Goal: Answer question/provide support: Answer question/provide support

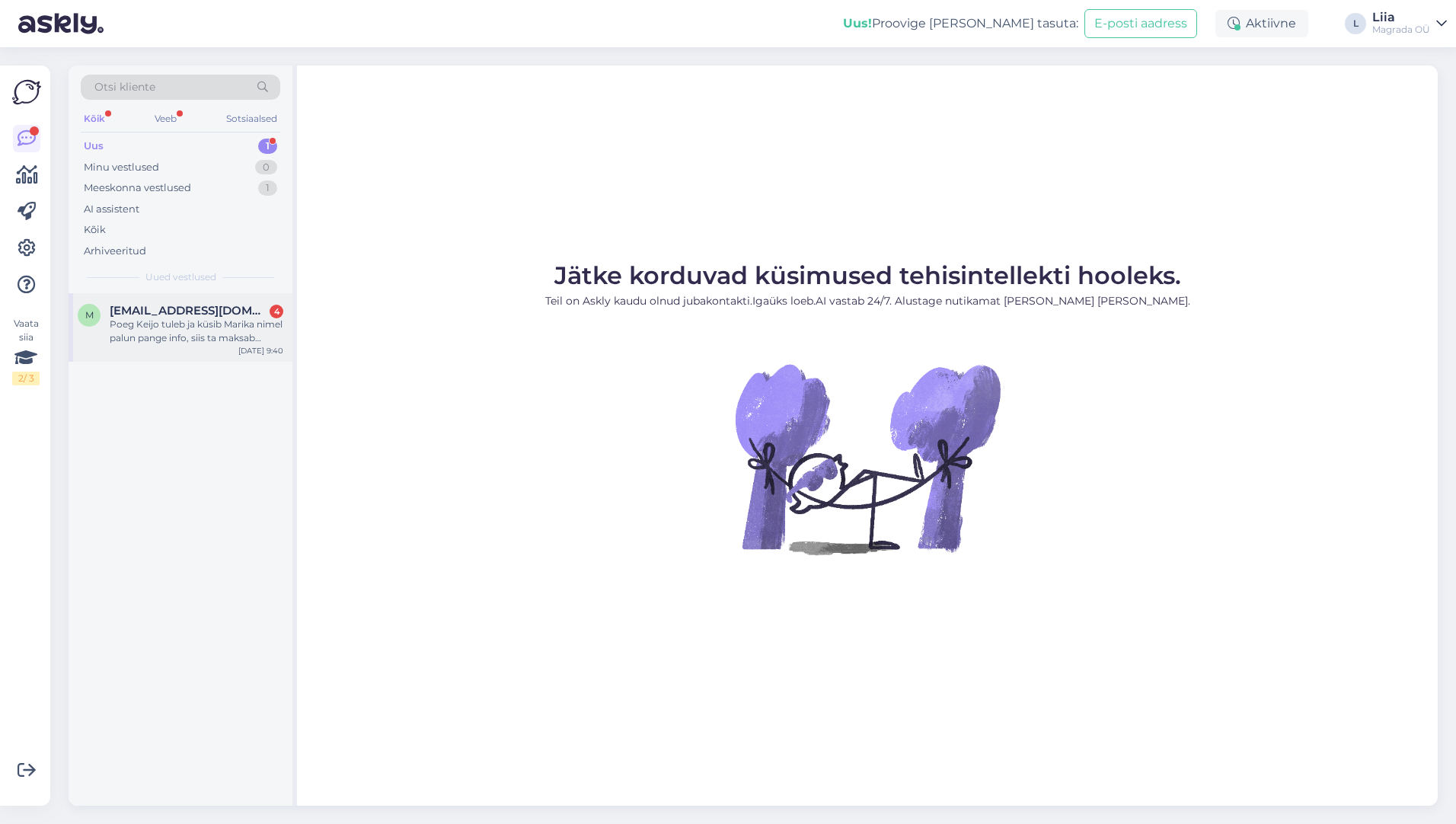
click at [183, 326] on div "Poeg Keijo tuleb ja küsib Marika nimel palun pange info, siis ta maksab kohapea…" at bounding box center [196, 331] width 173 height 28
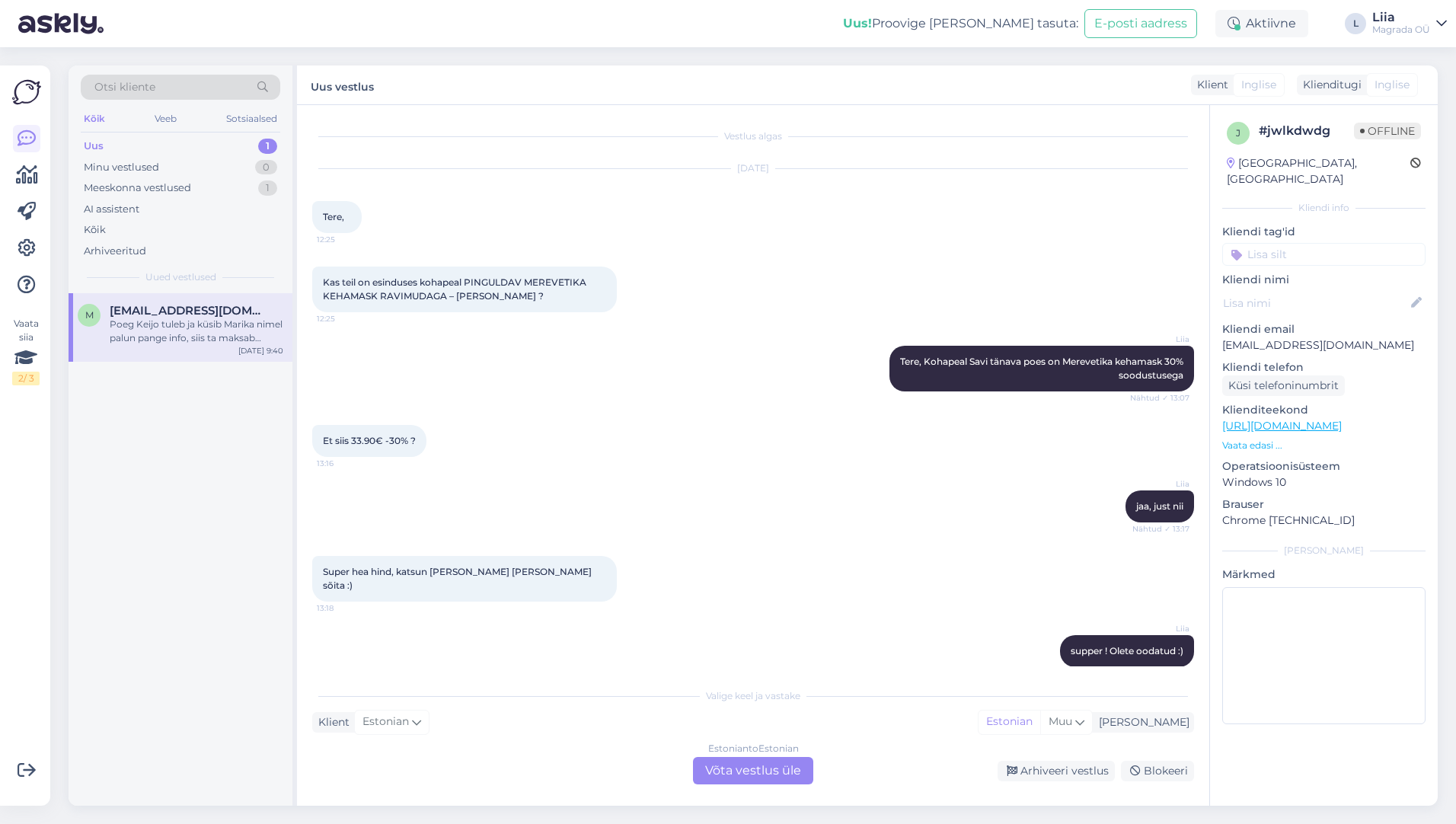
scroll to position [325, 0]
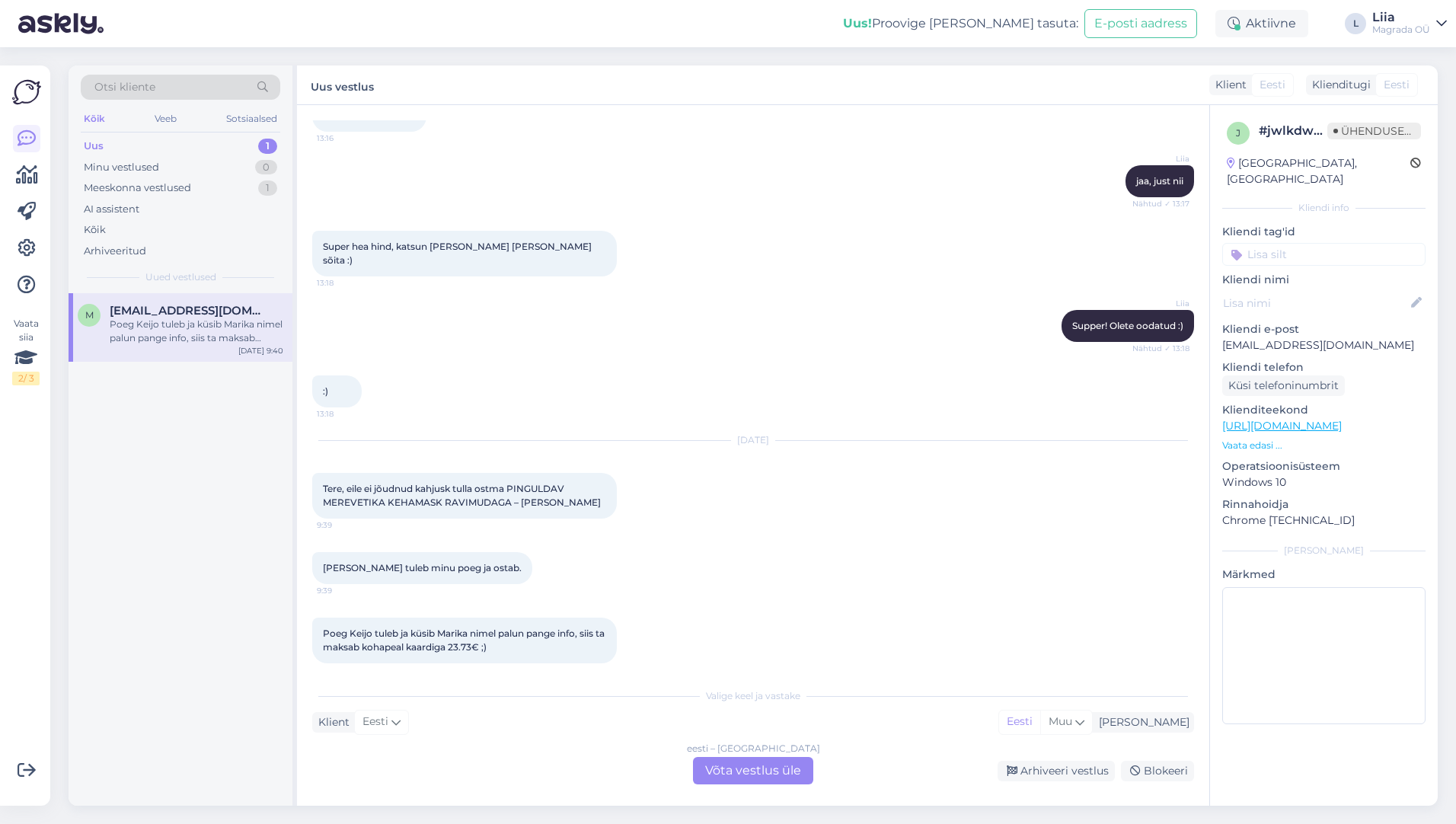
click at [762, 732] on div "eesti – eesti Võta vestlus üle" at bounding box center [753, 771] width 120 height 28
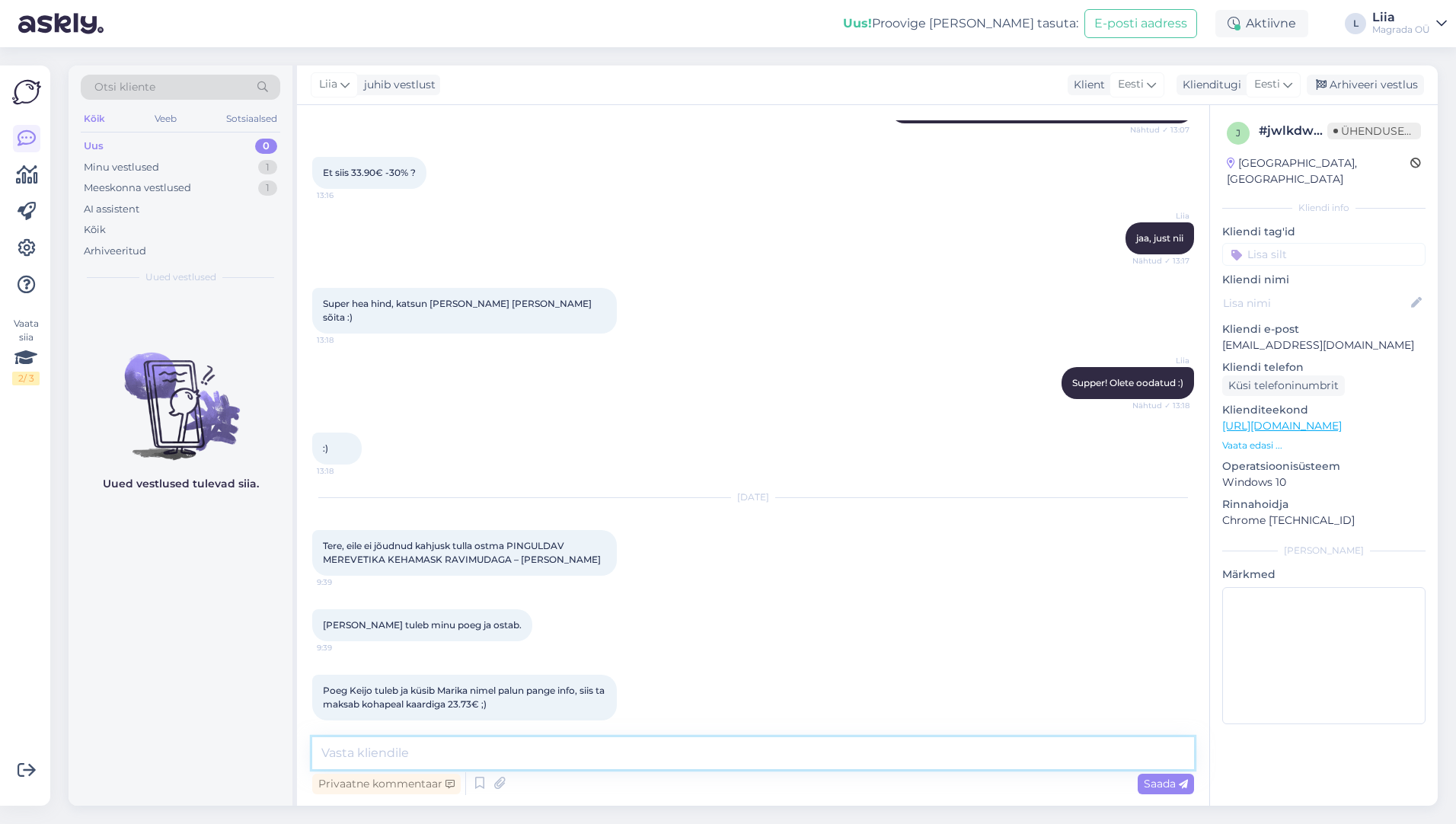
click at [673, 732] on textarea at bounding box center [753, 753] width 882 height 32
type textarea "Tere"
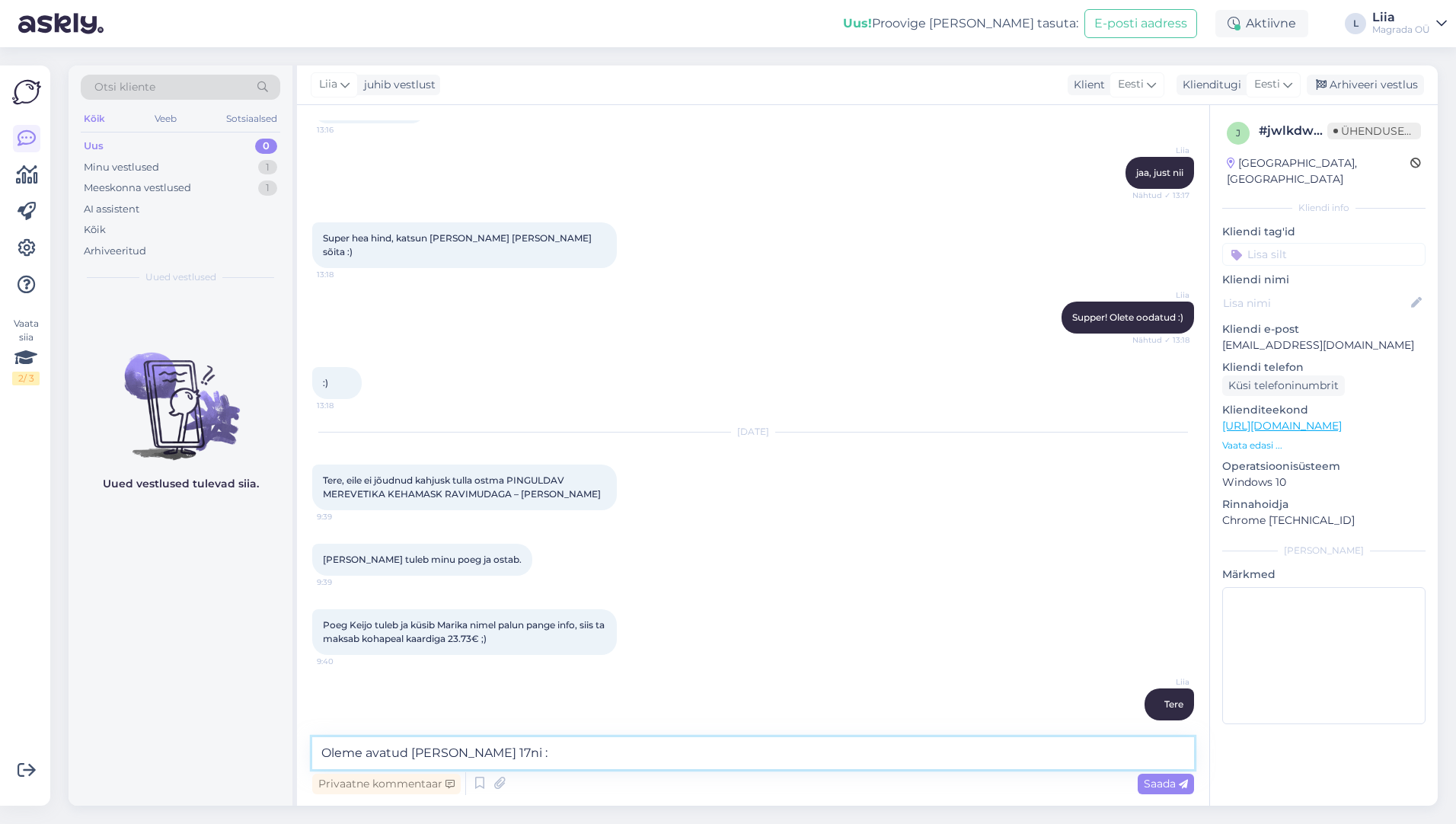
type textarea "Oleme avatud [PERSON_NAME] 17ni :)"
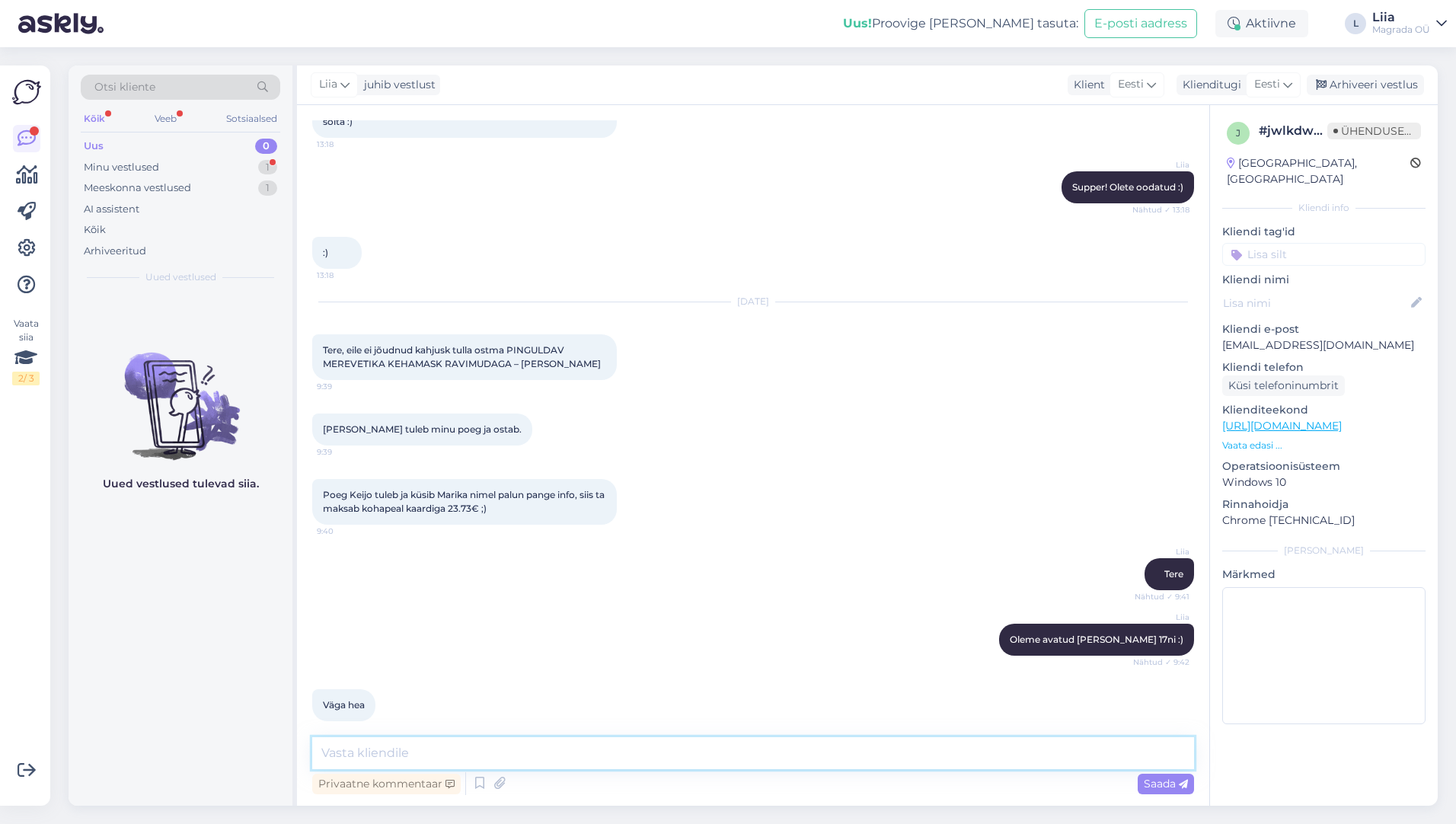
scroll to position [464, 0]
click at [581, 732] on textarea at bounding box center [753, 753] width 882 height 32
drag, startPoint x: 464, startPoint y: 734, endPoint x: 455, endPoint y: 737, distance: 9.5
click at [463, 732] on div "Vestlus algas [DATE] Tere, 12:25 Kas teil on esinduses kohapeal PINGULDAV MEREV…" at bounding box center [753, 455] width 912 height 701
click at [160, 162] on div "Minu vestlused 1" at bounding box center [181, 168] width 199 height 21
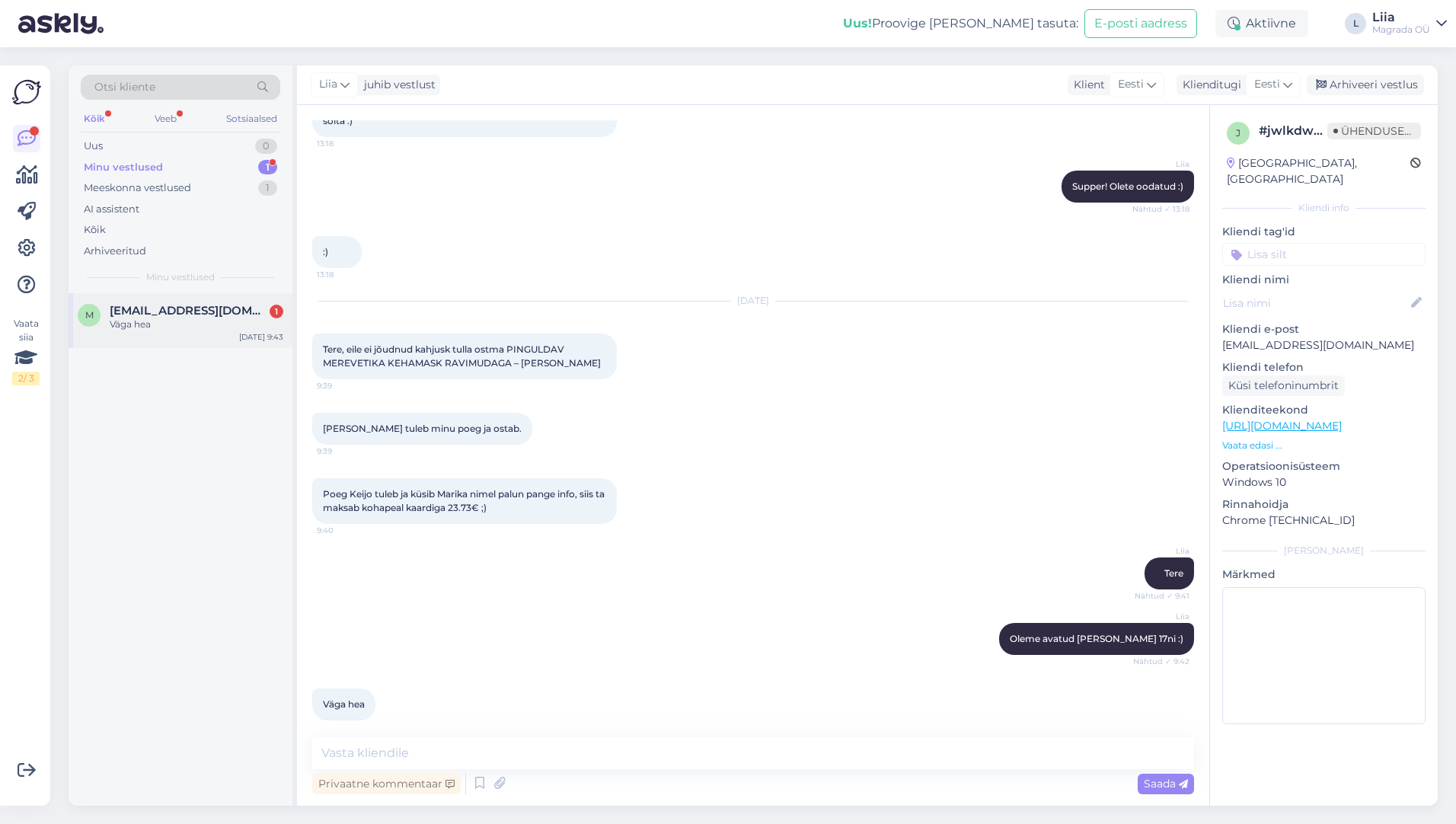
click at [190, 307] on span "[EMAIL_ADDRESS][DOMAIN_NAME]" at bounding box center [189, 311] width 159 height 14
click at [424, 708] on div "Väga hea 9:43" at bounding box center [753, 704] width 882 height 65
click at [1402, 81] on font "Arhiveeri vestlus" at bounding box center [1373, 84] width 88 height 14
